Goal: Task Accomplishment & Management: Complete application form

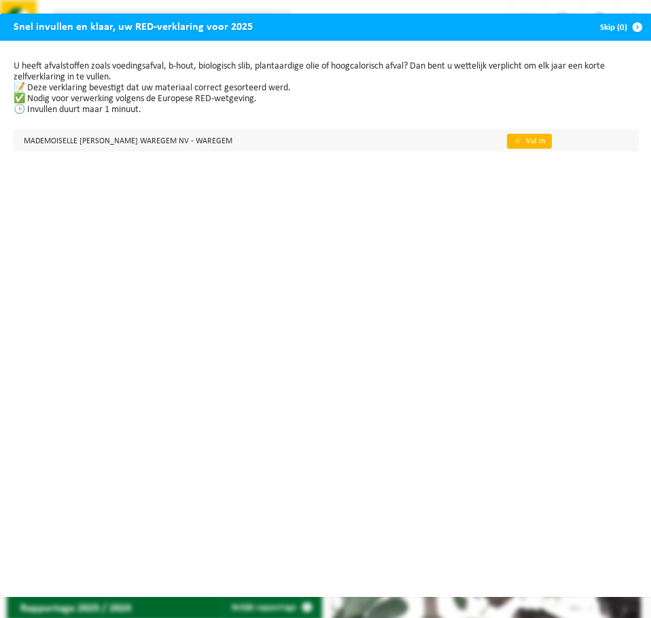
click at [507, 139] on link "👉 Vul in" at bounding box center [529, 141] width 45 height 15
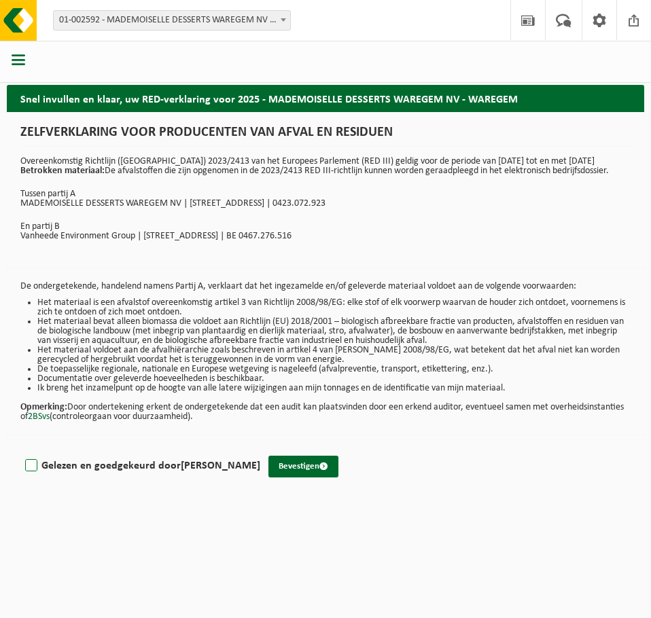
click at [28, 466] on label "Gelezen en goedgekeurd door [PERSON_NAME]" at bounding box center [141, 466] width 238 height 20
click at [260, 449] on input "Gelezen en goedgekeurd door [PERSON_NAME]" at bounding box center [260, 449] width 1 height 1
checkbox input "true"
click at [338, 467] on button "Bevestigen" at bounding box center [303, 467] width 70 height 22
